Goal: Task Accomplishment & Management: Manage account settings

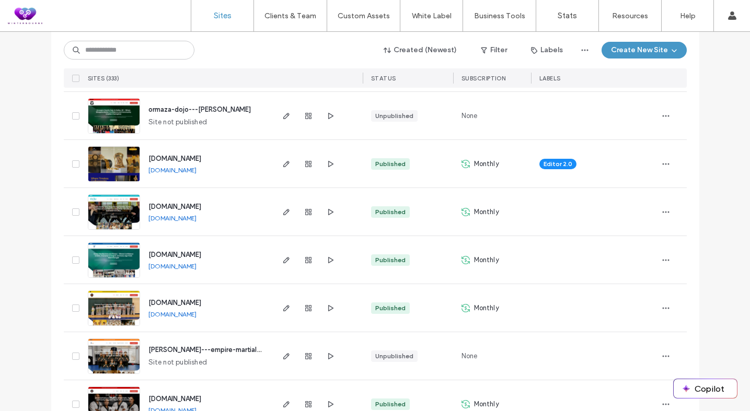
scroll to position [263, 0]
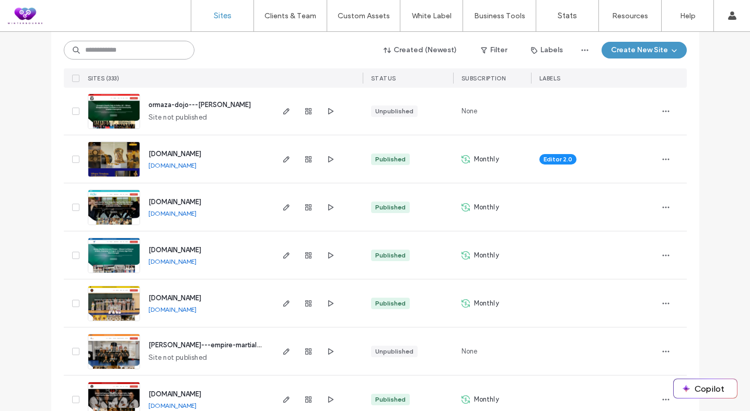
click at [115, 55] on input at bounding box center [129, 50] width 131 height 19
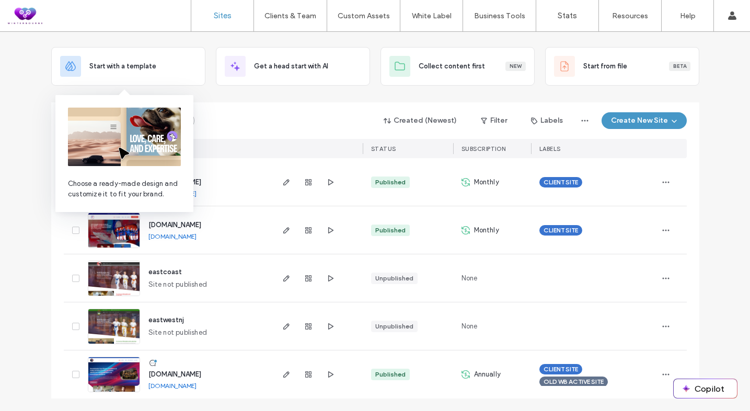
scroll to position [48, 0]
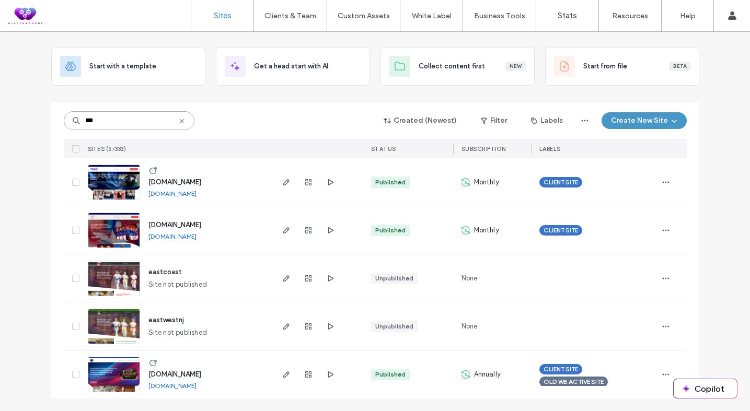
type input "***"
click at [194, 194] on link "[DOMAIN_NAME]" at bounding box center [172, 194] width 48 height 8
click at [197, 386] on link "[DOMAIN_NAME]" at bounding box center [172, 386] width 48 height 8
click at [662, 373] on icon "button" at bounding box center [666, 375] width 8 height 8
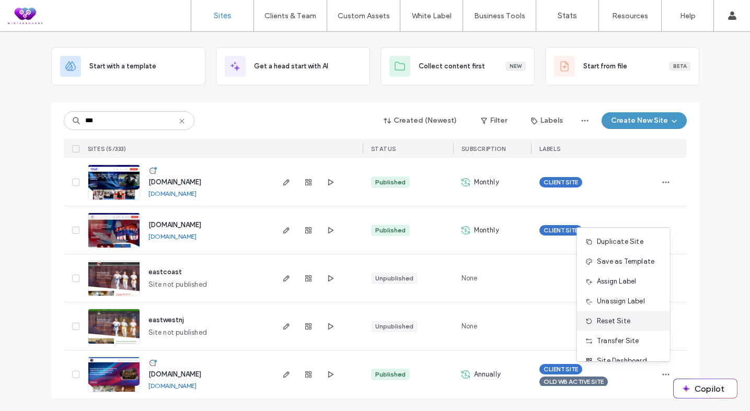
scroll to position [33, 0]
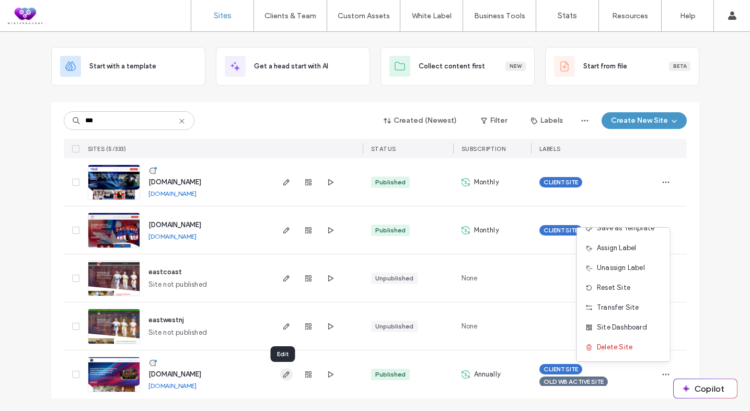
click at [283, 373] on use "button" at bounding box center [286, 375] width 6 height 6
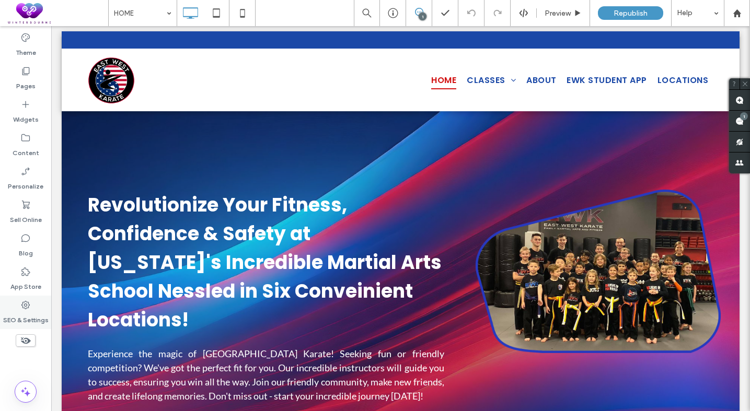
click at [26, 306] on use at bounding box center [25, 305] width 8 height 8
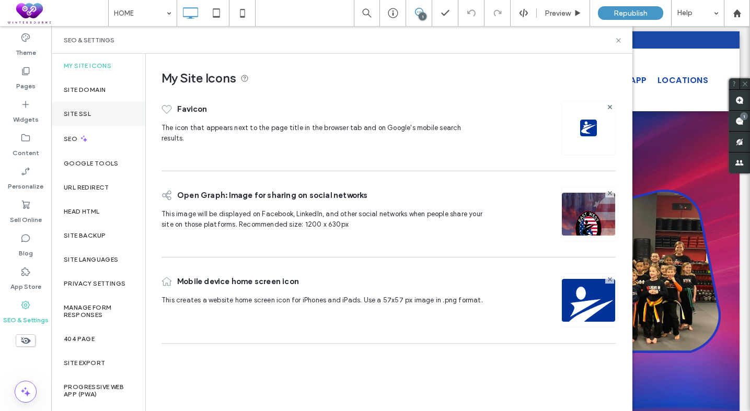
click at [76, 119] on div "Site SSL" at bounding box center [98, 114] width 94 height 24
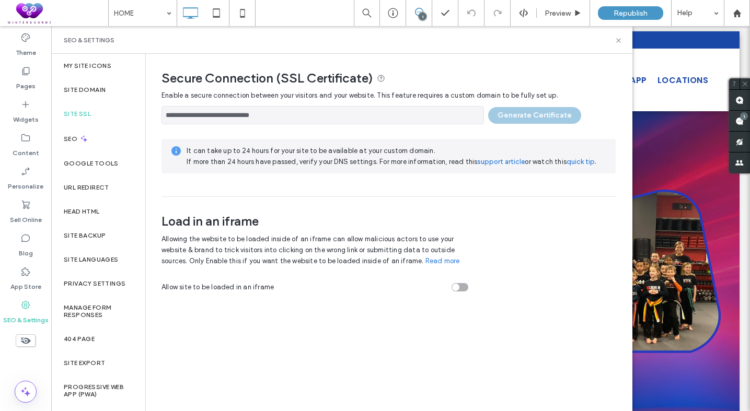
click at [516, 115] on div "**********" at bounding box center [389, 113] width 454 height 24
click at [76, 89] on label "Site Domain" at bounding box center [85, 89] width 42 height 7
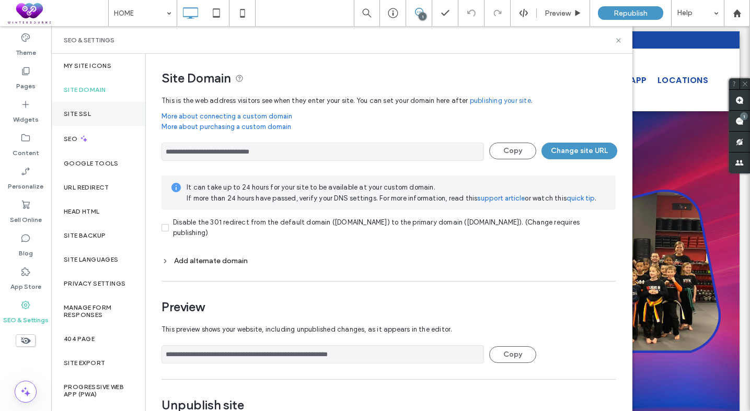
click at [84, 116] on label "Site SSL" at bounding box center [77, 113] width 27 height 7
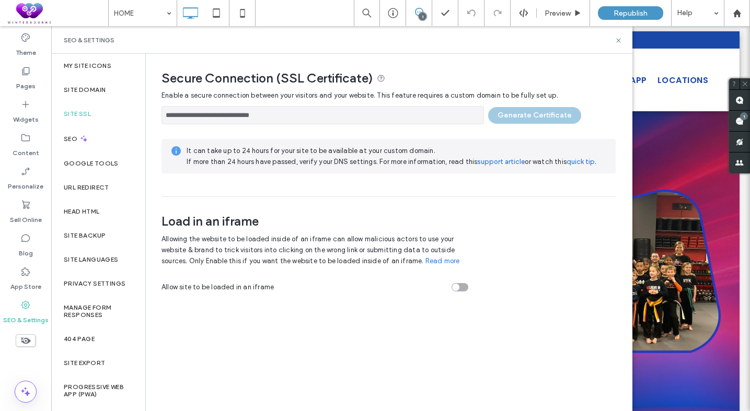
click at [95, 43] on span "SEO & Settings" at bounding box center [89, 40] width 51 height 8
click at [103, 86] on label "Site Domain" at bounding box center [85, 89] width 42 height 7
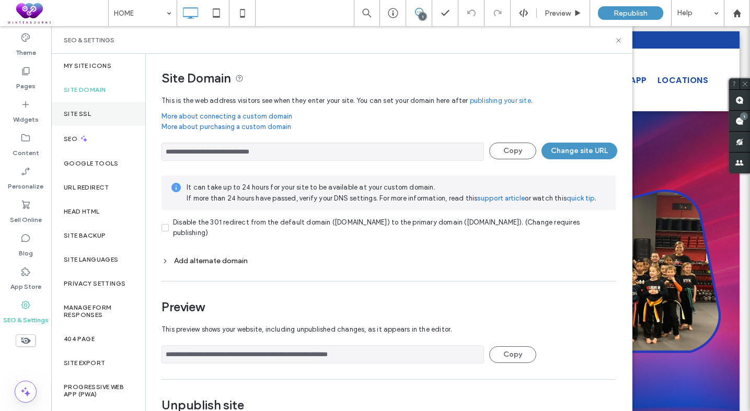
click at [90, 110] on label "Site SSL" at bounding box center [77, 113] width 27 height 7
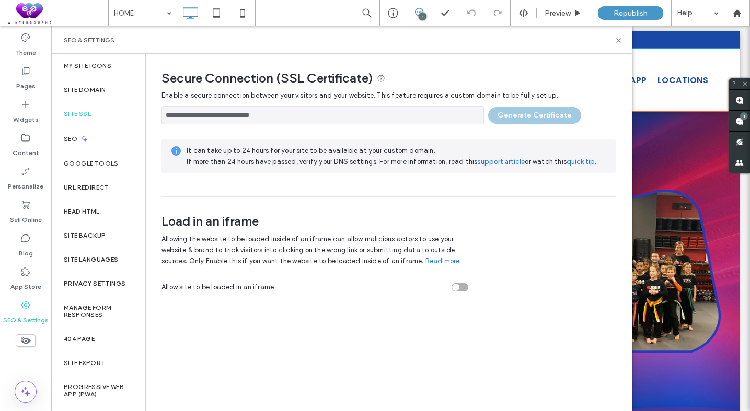
click at [660, 64] on div "HOME CLASSES KIDS MARTIAL ARTS WARMINSTER KMA [GEOGRAPHIC_DATA] KMA [PERSON_NAM…" at bounding box center [557, 79] width 313 height 47
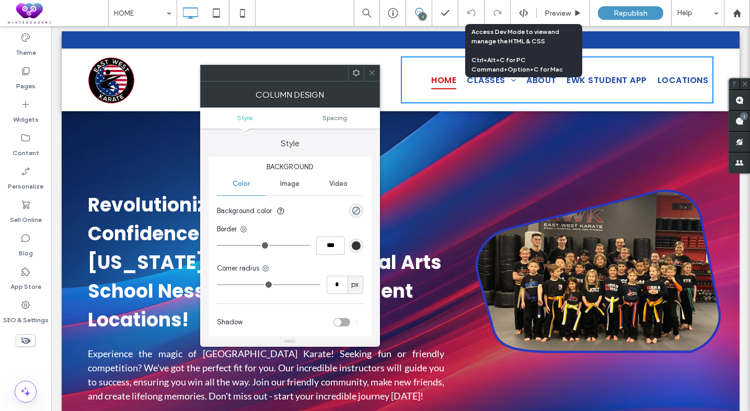
click at [184, 64] on div "Click To Paste" at bounding box center [244, 79] width 313 height 47
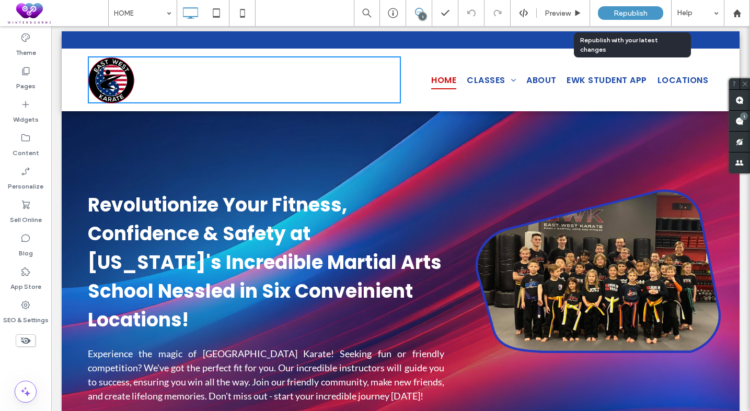
click at [624, 13] on span "Republish" at bounding box center [631, 13] width 34 height 9
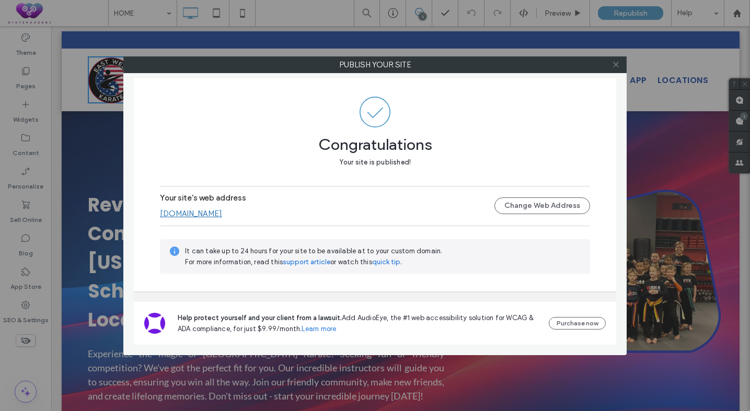
click at [614, 65] on icon at bounding box center [616, 65] width 8 height 8
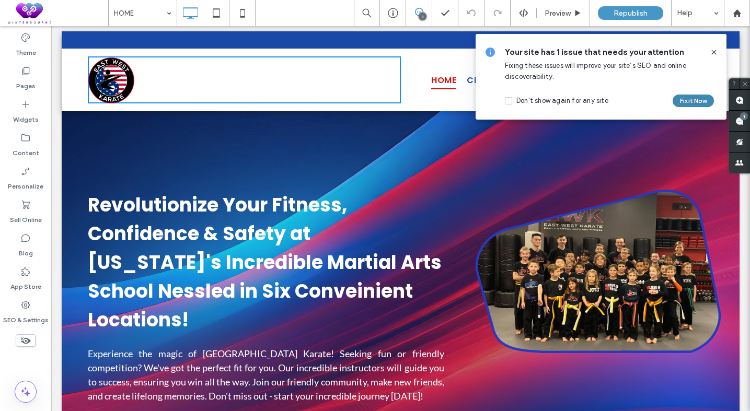
click at [688, 99] on button "Fix it Now" at bounding box center [693, 101] width 41 height 13
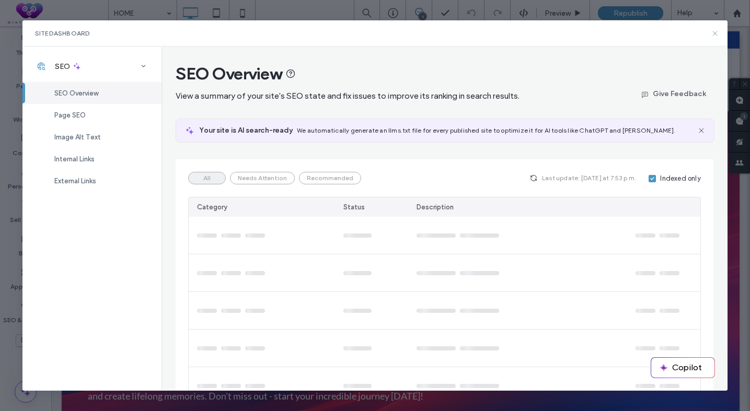
click at [716, 33] on icon at bounding box center [715, 33] width 8 height 8
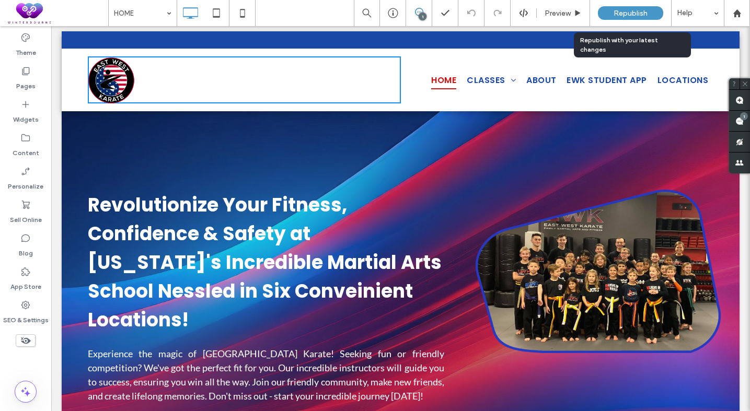
click at [625, 10] on span "Republish" at bounding box center [631, 13] width 34 height 9
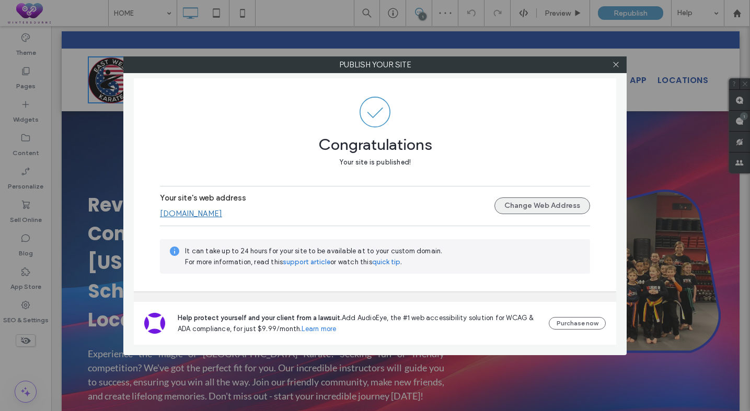
click at [542, 203] on button "Change Web Address" at bounding box center [543, 206] width 96 height 17
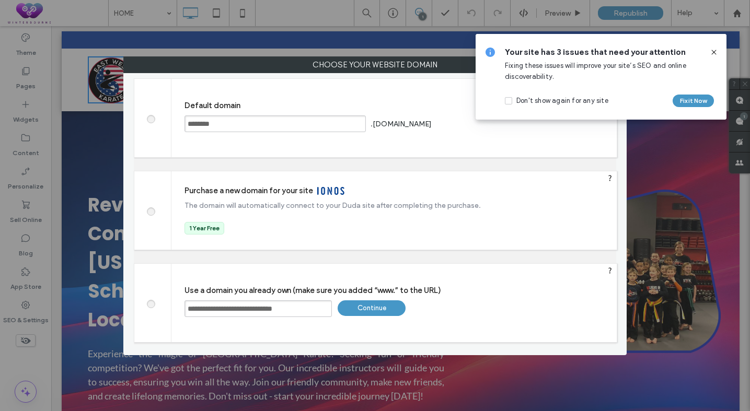
click at [714, 50] on icon at bounding box center [714, 52] width 8 height 8
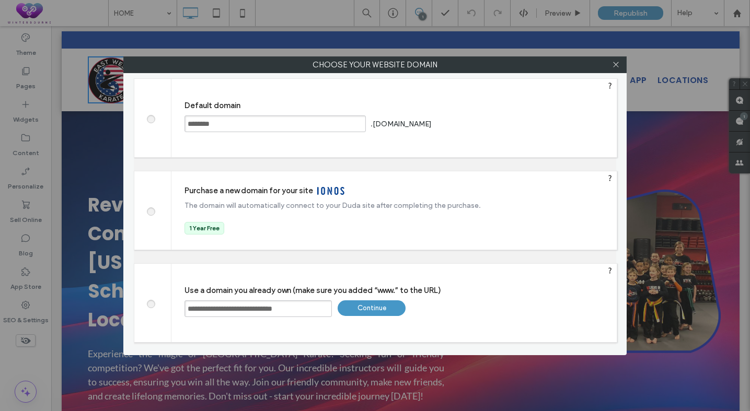
click at [376, 308] on div "Continue" at bounding box center [372, 309] width 68 height 16
